Goal: Information Seeking & Learning: Learn about a topic

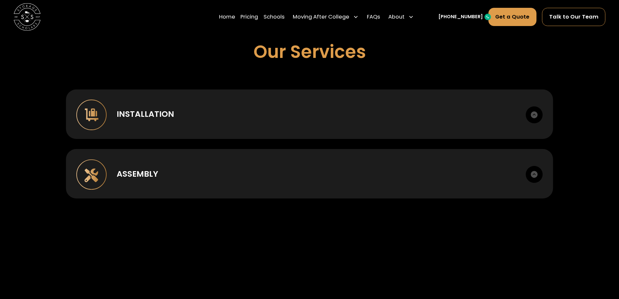
scroll to position [487, 0]
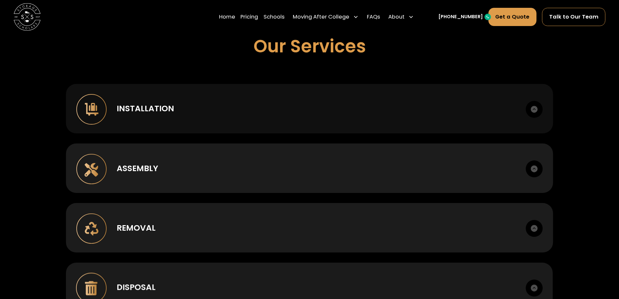
click at [522, 112] on div "Installation Case goods, metal, lounge, bunking, office." at bounding box center [309, 108] width 487 height 49
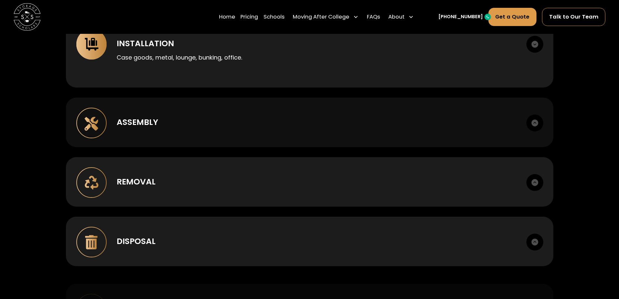
click at [451, 122] on div "Assembly" at bounding box center [316, 122] width 399 height 12
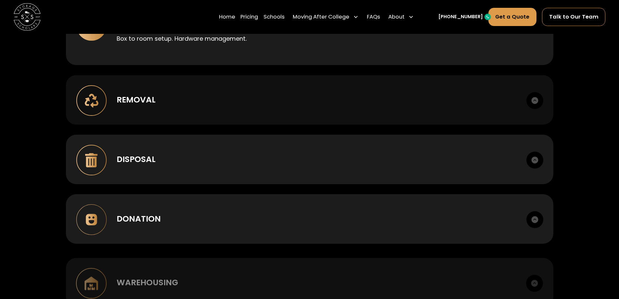
click at [443, 116] on div "Removal Deinstall, breakdown, staging, load out." at bounding box center [309, 99] width 487 height 49
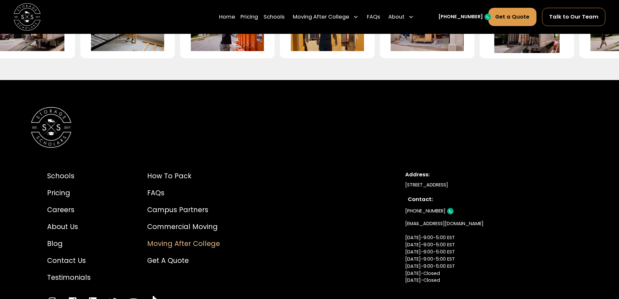
scroll to position [1661, 0]
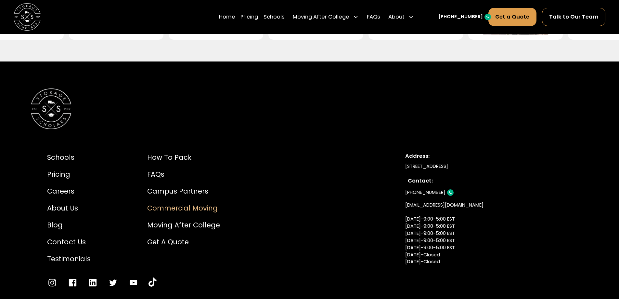
click at [190, 213] on div "Commercial Moving" at bounding box center [183, 208] width 73 height 10
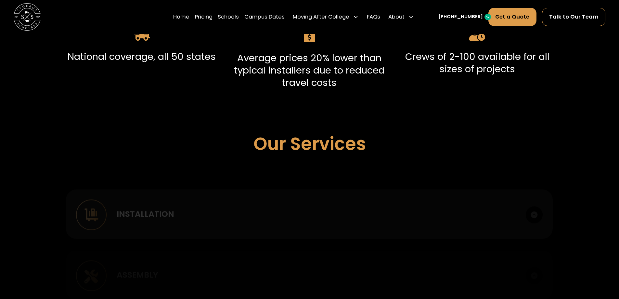
scroll to position [487, 0]
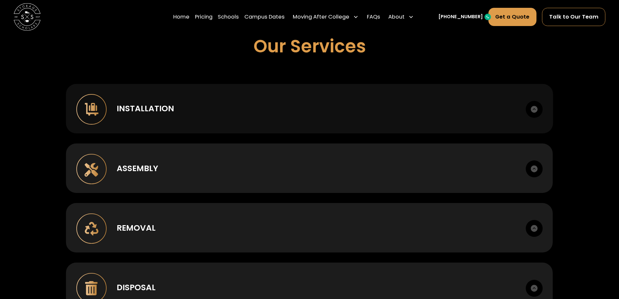
click at [341, 115] on div "Installation Case goods, metal, lounge, bunking, office." at bounding box center [309, 108] width 487 height 49
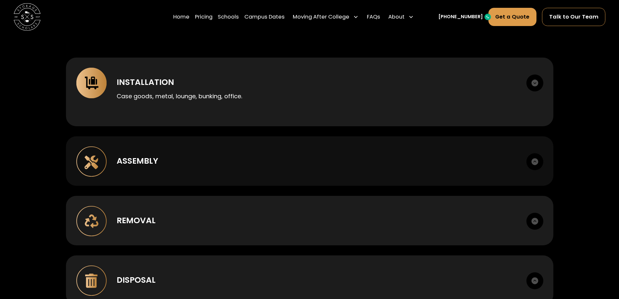
scroll to position [585, 0]
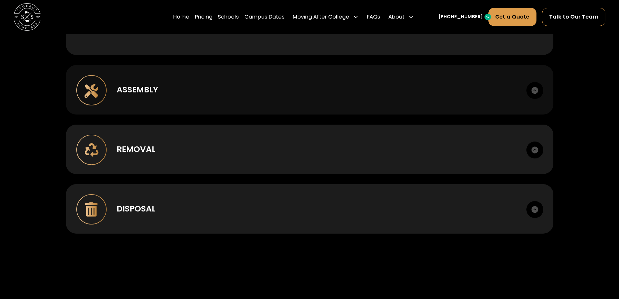
click at [249, 82] on div "Assembly Box to room setup. Hardware management." at bounding box center [309, 89] width 487 height 49
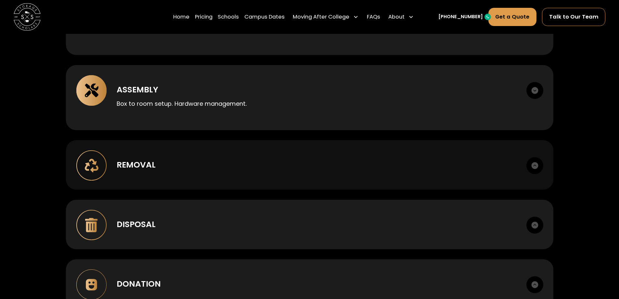
click at [236, 157] on div "Removal Deinstall, breakdown, staging, load out." at bounding box center [309, 164] width 487 height 49
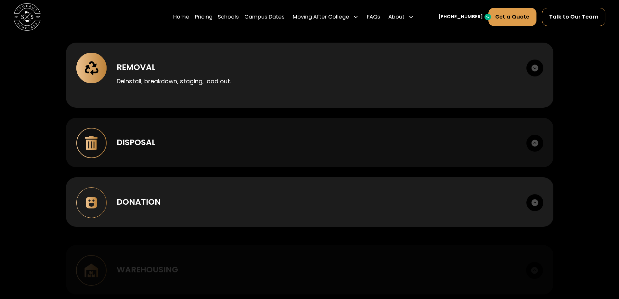
click at [256, 131] on div "Disposal Haul away, recycling. Manifests provided." at bounding box center [309, 142] width 487 height 49
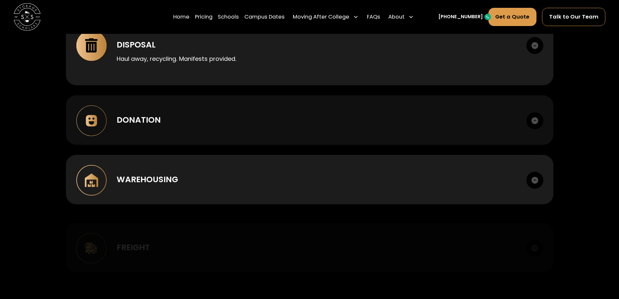
click at [265, 128] on div "Donation Sort, itemize, coordinate nonprofit handoff and receipts." at bounding box center [309, 119] width 487 height 49
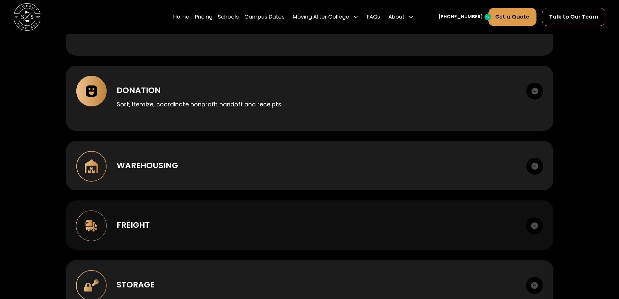
scroll to position [877, 0]
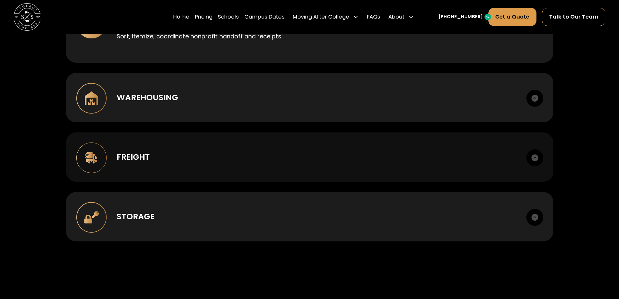
click at [265, 163] on div "Freight" at bounding box center [316, 157] width 399 height 12
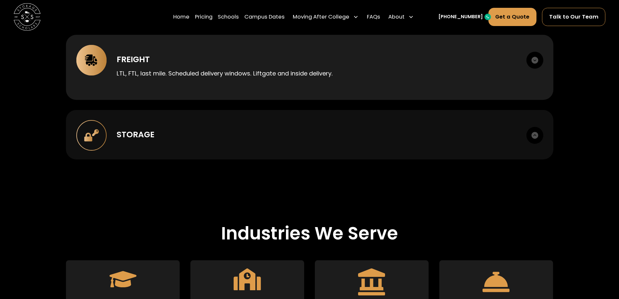
click at [284, 142] on div "Storage Climate-appropriate options. Secure facilities. Itemized inventory." at bounding box center [309, 134] width 487 height 49
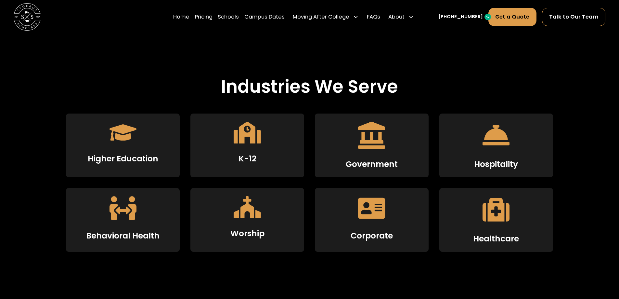
scroll to position [1137, 0]
click at [386, 152] on div "Government" at bounding box center [372, 145] width 114 height 64
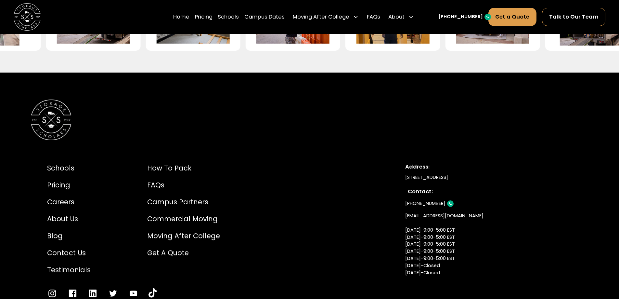
scroll to position [1593, 0]
